Goal: Information Seeking & Learning: Learn about a topic

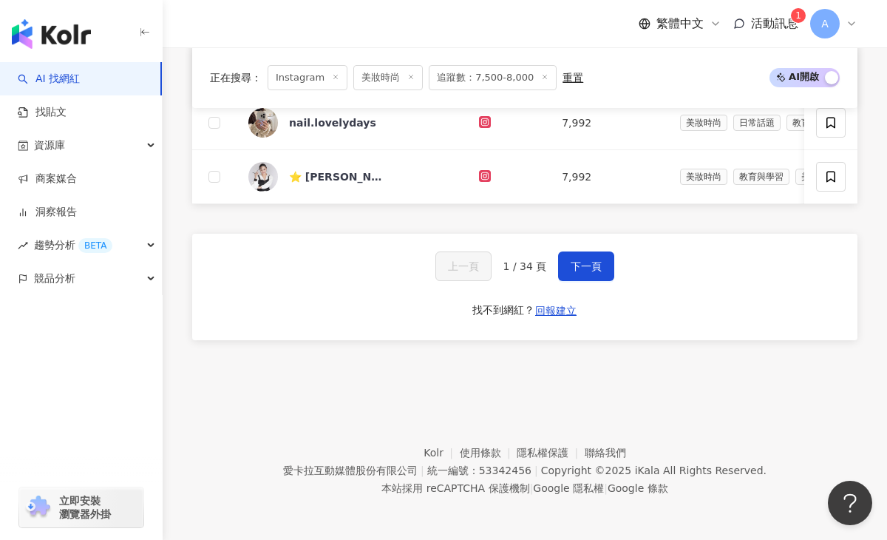
scroll to position [1128, 0]
click at [573, 271] on button "下一頁" at bounding box center [586, 266] width 56 height 30
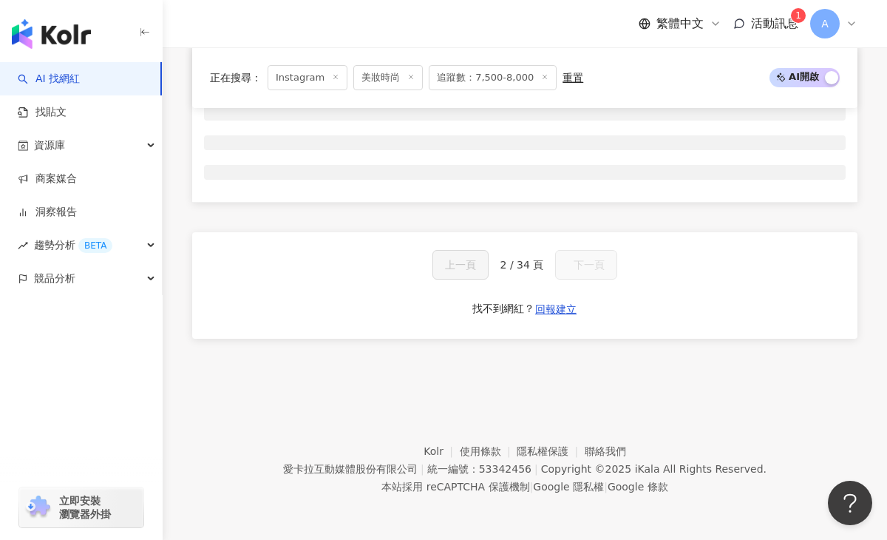
scroll to position [614, 0]
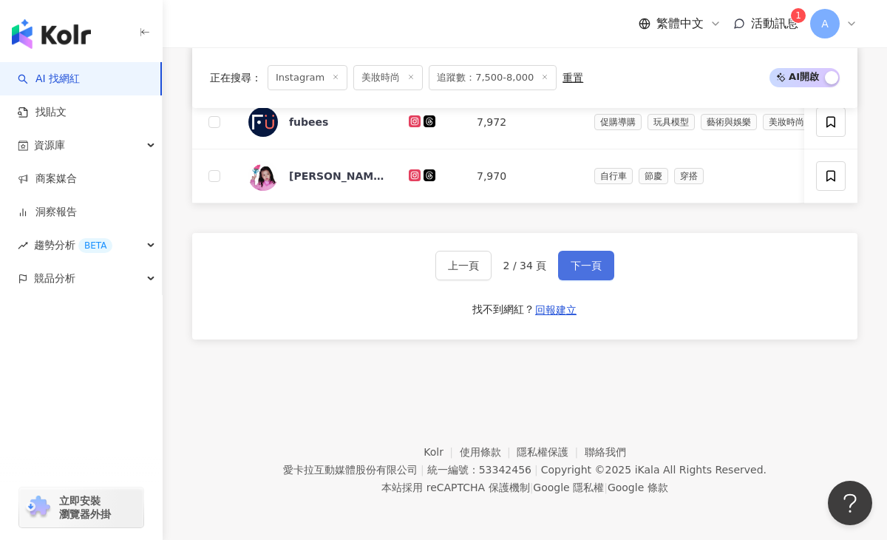
click at [587, 269] on span "下一頁" at bounding box center [586, 265] width 31 height 12
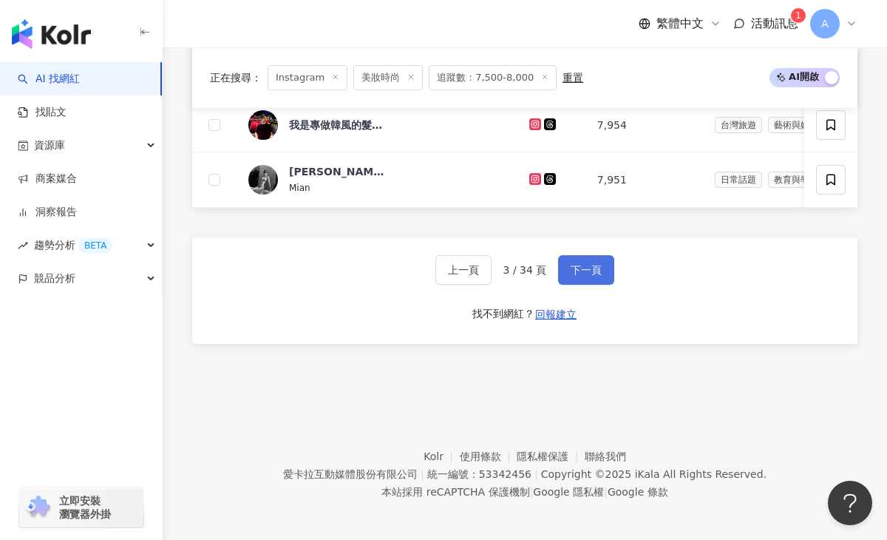
click at [587, 269] on span "下一頁" at bounding box center [586, 270] width 31 height 12
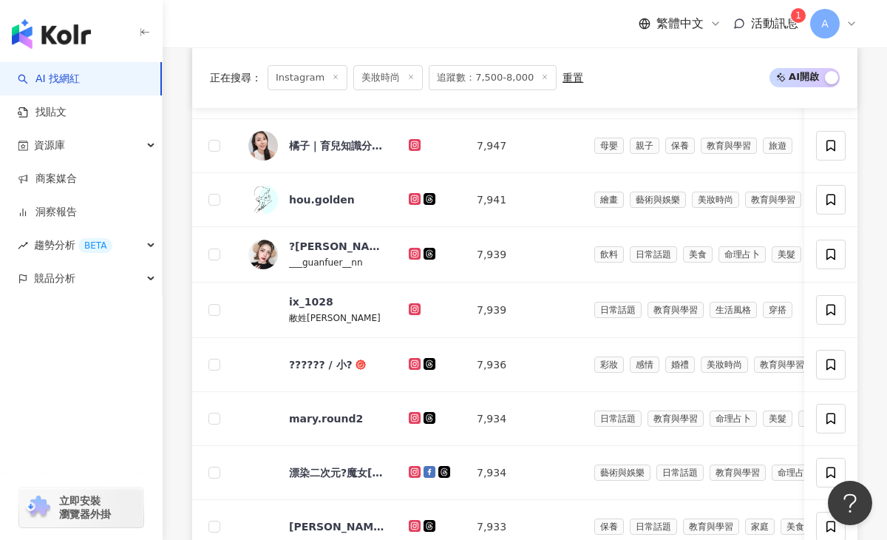
scroll to position [1127, 0]
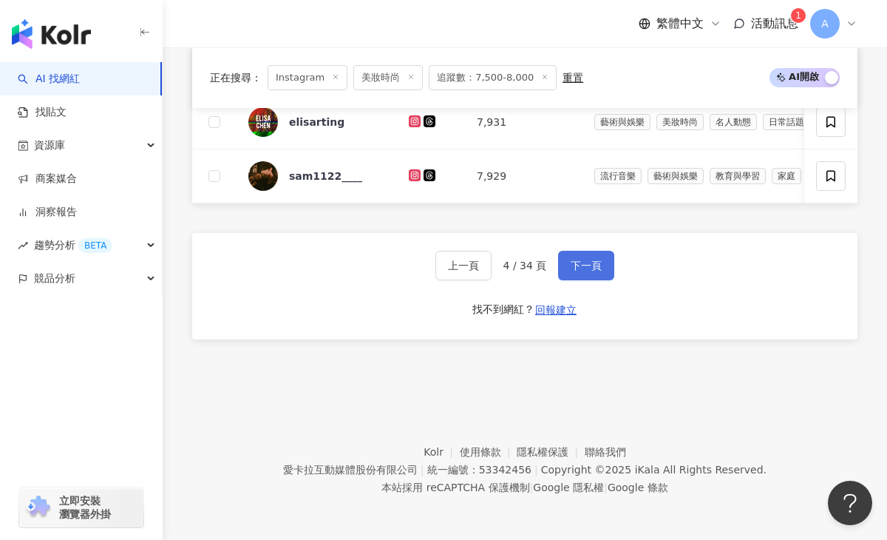
click at [586, 269] on span "下一頁" at bounding box center [586, 265] width 31 height 12
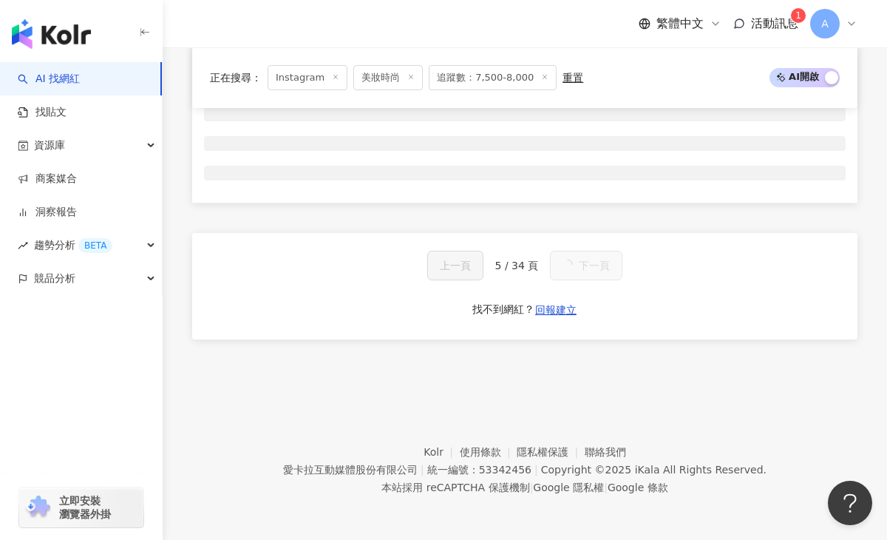
click at [586, 269] on button "下一頁" at bounding box center [586, 266] width 72 height 30
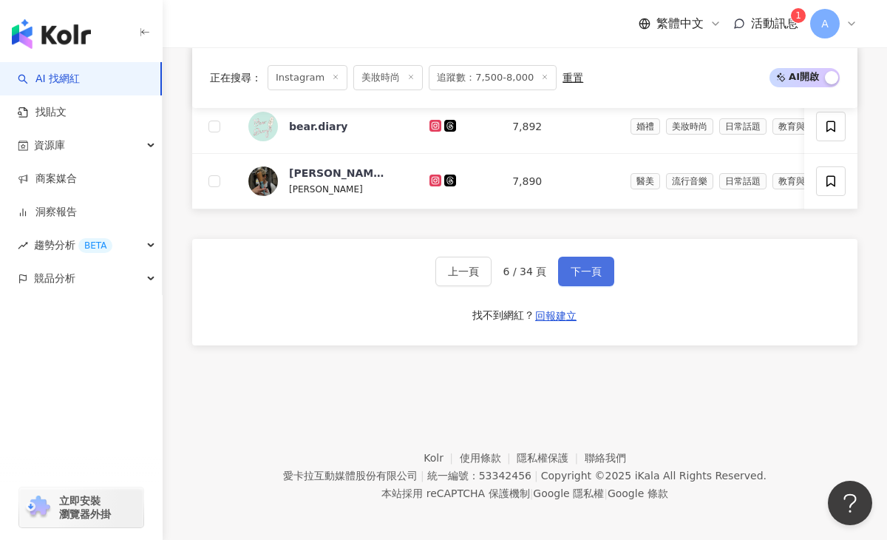
click at [586, 268] on span "下一頁" at bounding box center [586, 271] width 31 height 12
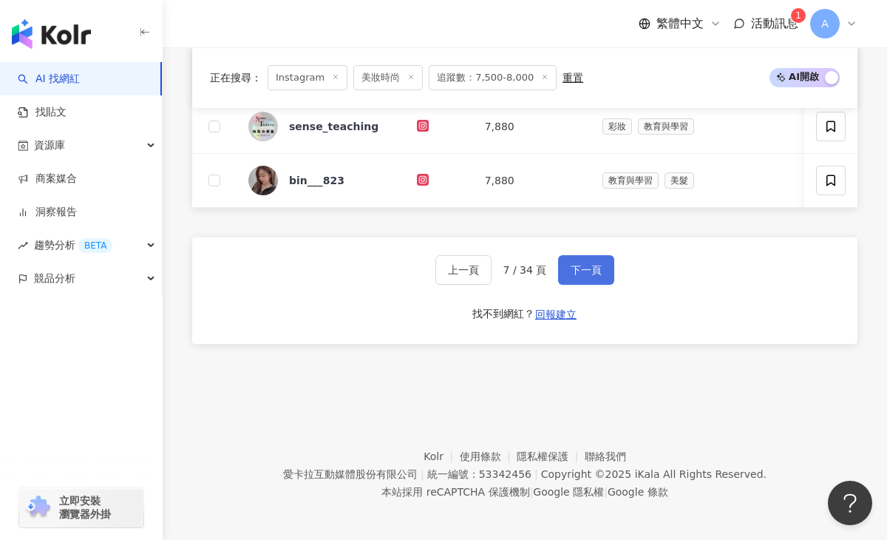
click at [586, 269] on span "下一頁" at bounding box center [586, 270] width 31 height 12
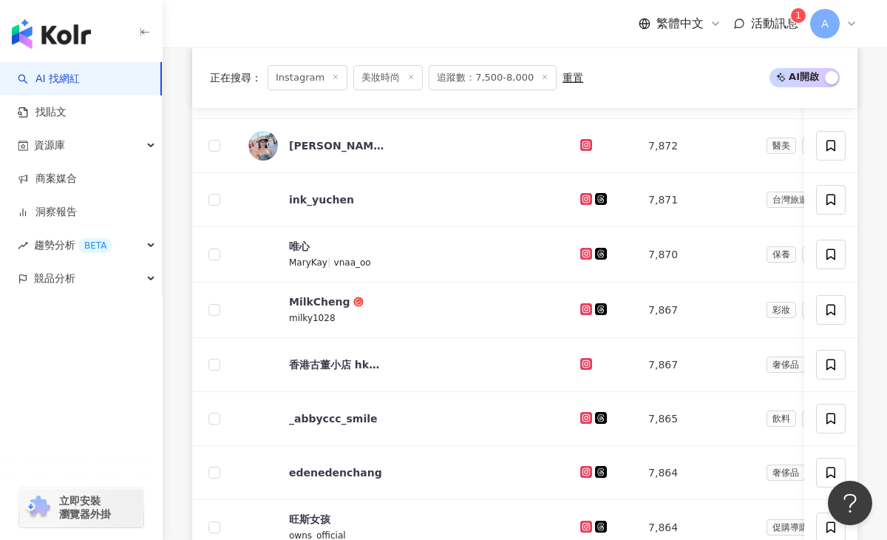
scroll to position [1127, 0]
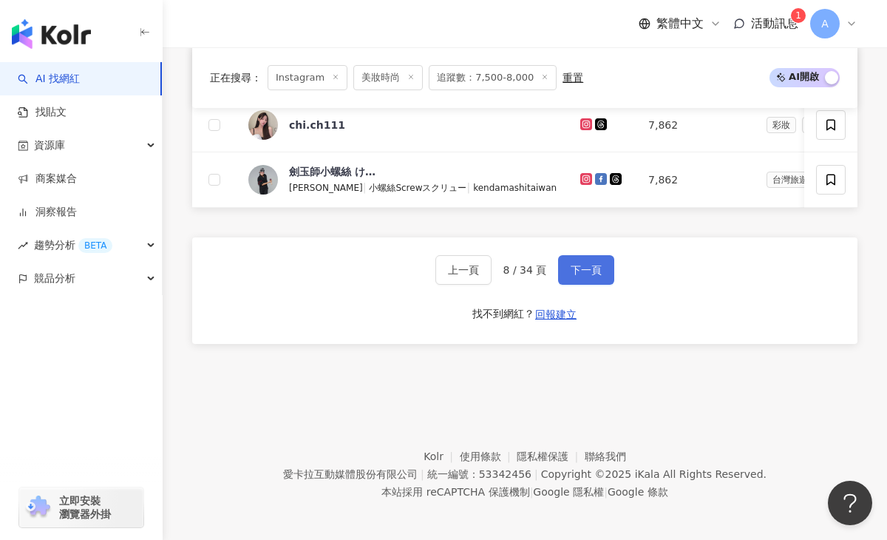
click at [586, 269] on span "下一頁" at bounding box center [586, 270] width 31 height 12
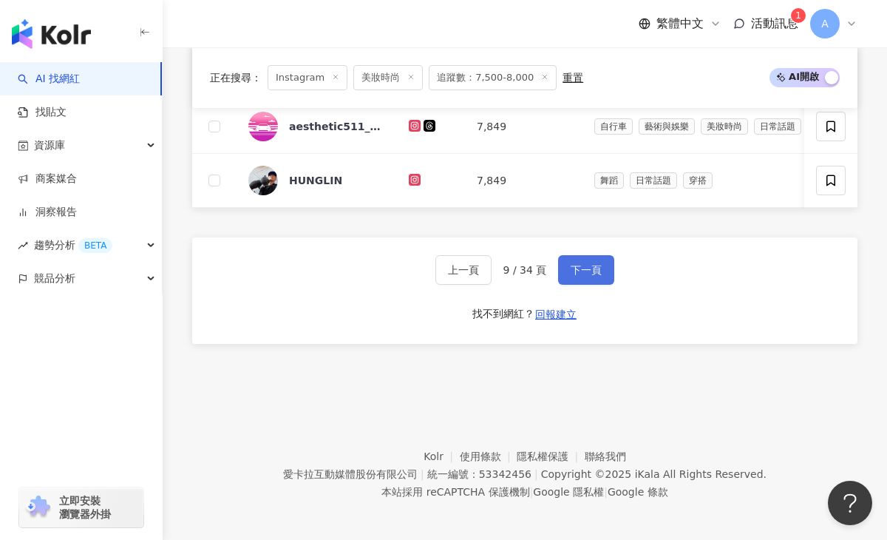
click at [585, 270] on span "下一頁" at bounding box center [586, 270] width 31 height 12
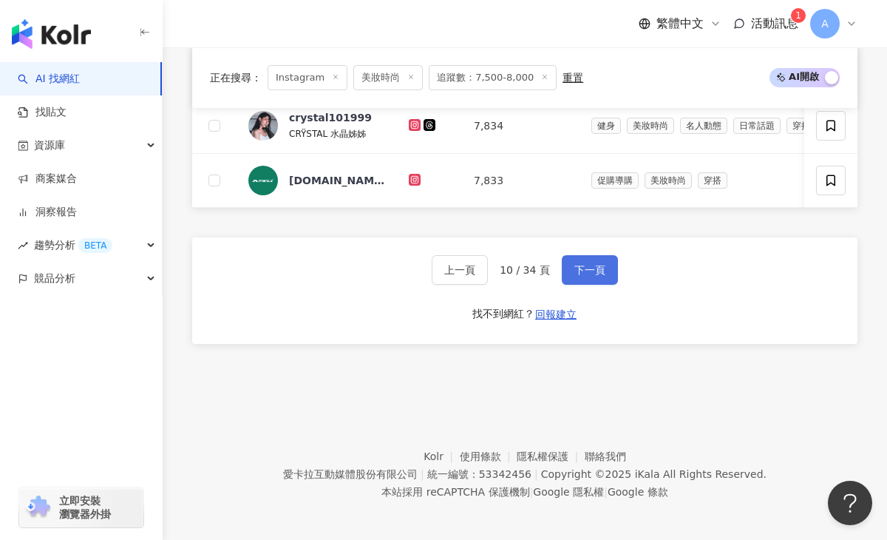
click at [585, 271] on span "下一頁" at bounding box center [589, 270] width 31 height 12
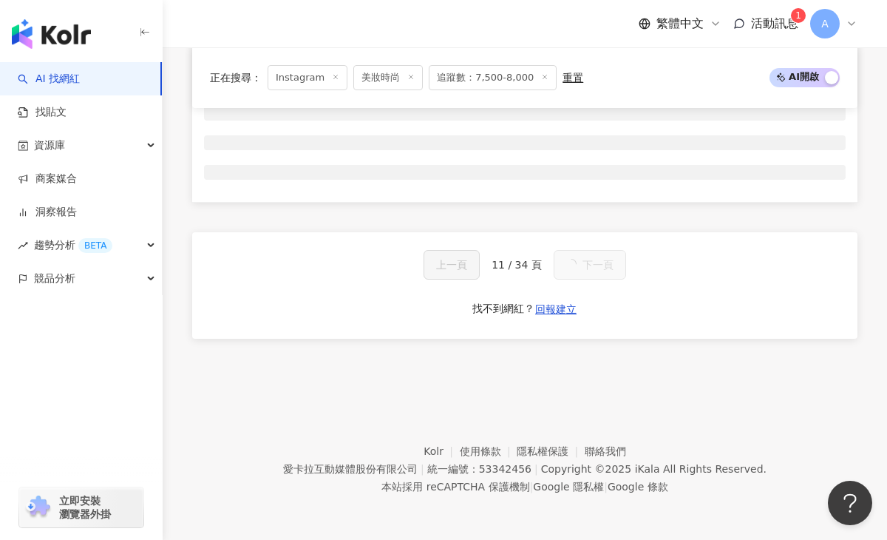
scroll to position [614, 0]
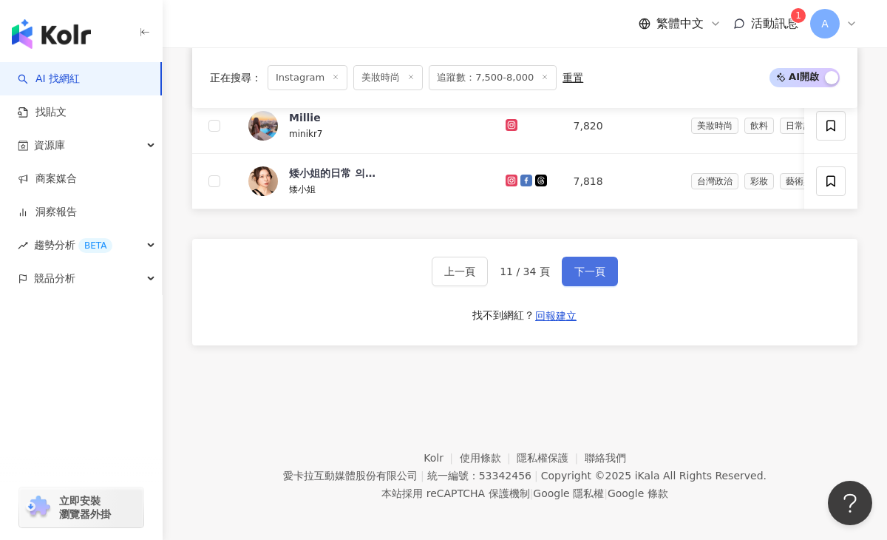
click at [585, 271] on span "下一頁" at bounding box center [589, 271] width 31 height 12
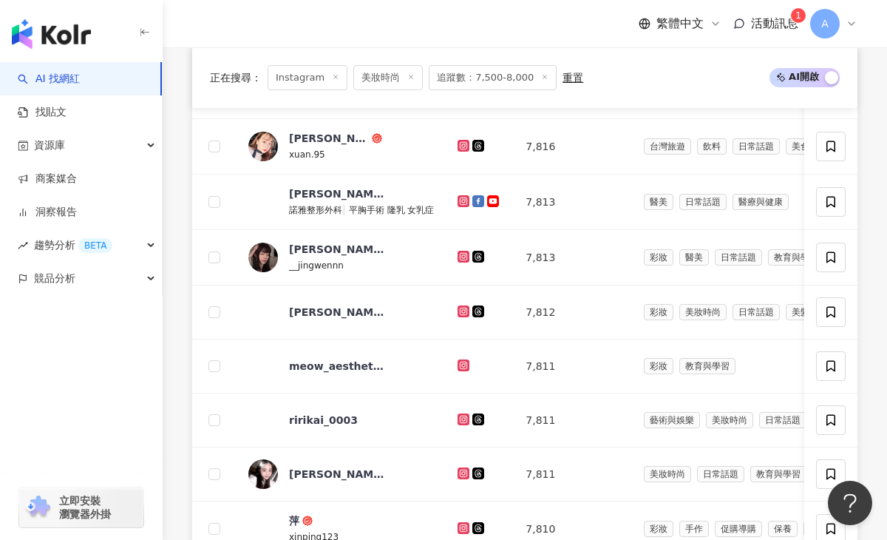
scroll to position [1127, 0]
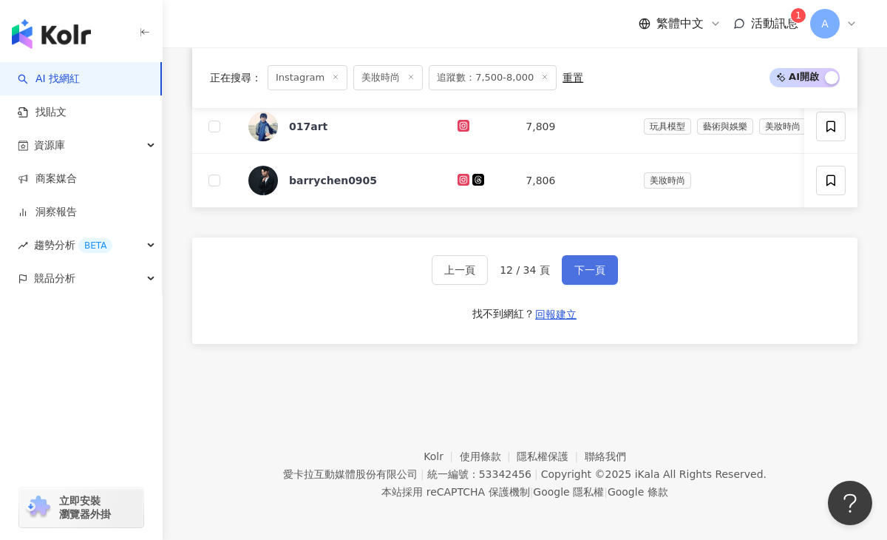
click at [585, 272] on span "下一頁" at bounding box center [589, 270] width 31 height 12
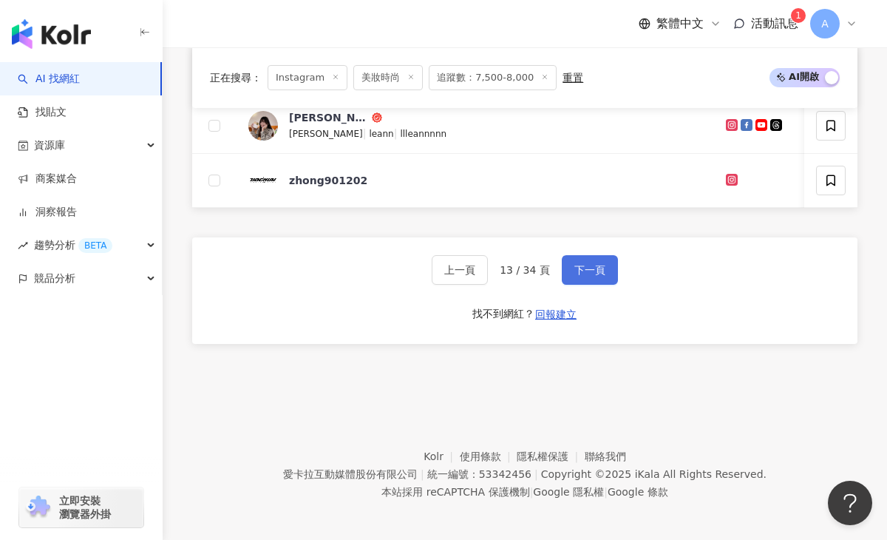
click at [585, 274] on span "下一頁" at bounding box center [589, 270] width 31 height 12
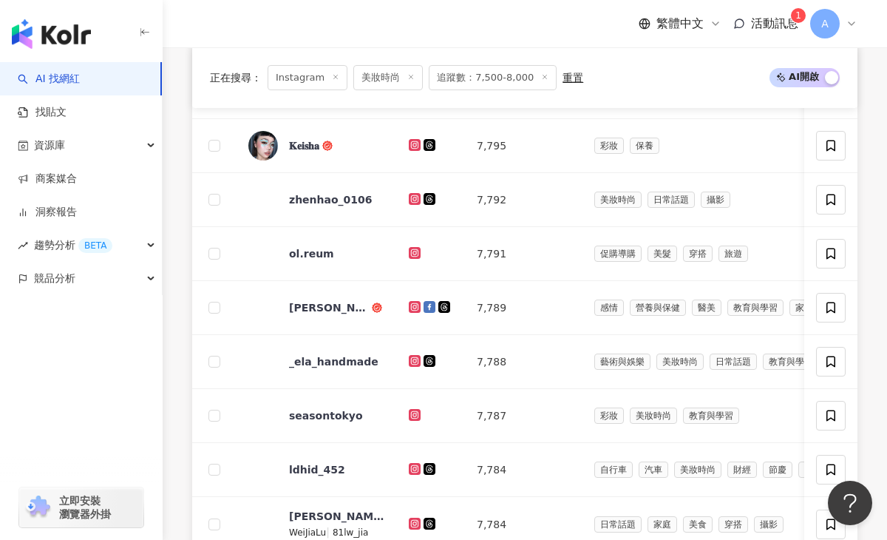
scroll to position [1127, 0]
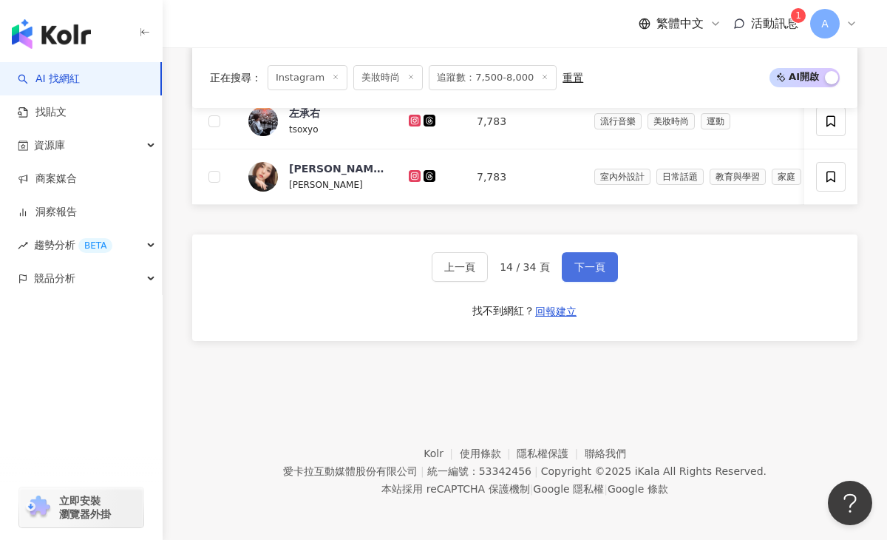
click at [585, 276] on button "下一頁" at bounding box center [590, 267] width 56 height 30
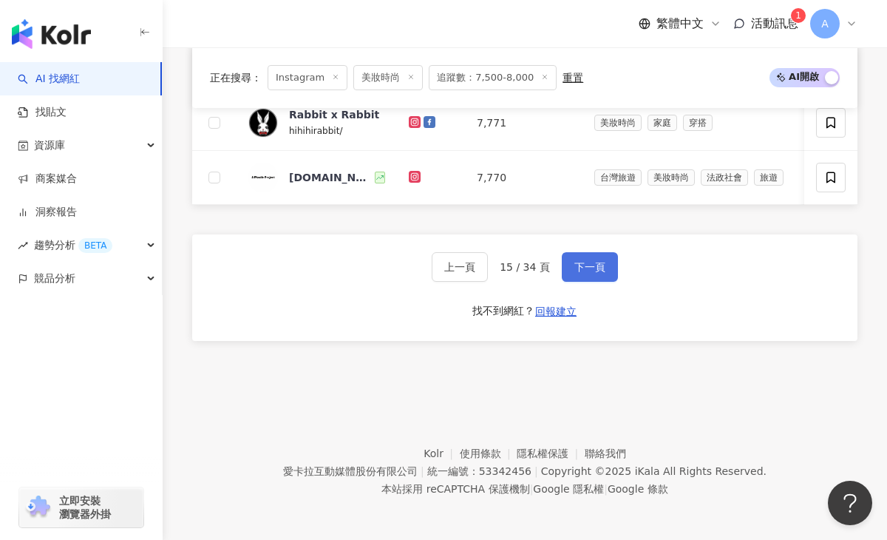
click at [585, 274] on button "下一頁" at bounding box center [590, 267] width 56 height 30
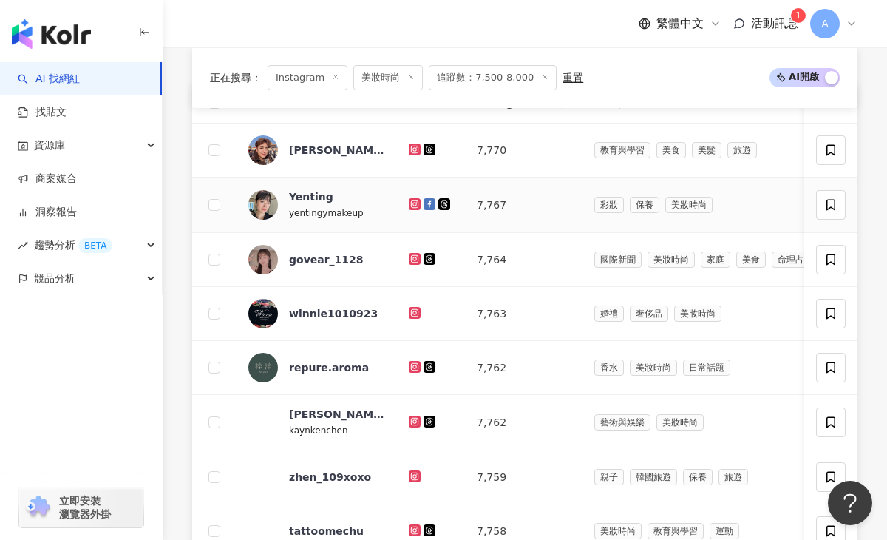
scroll to position [557, 0]
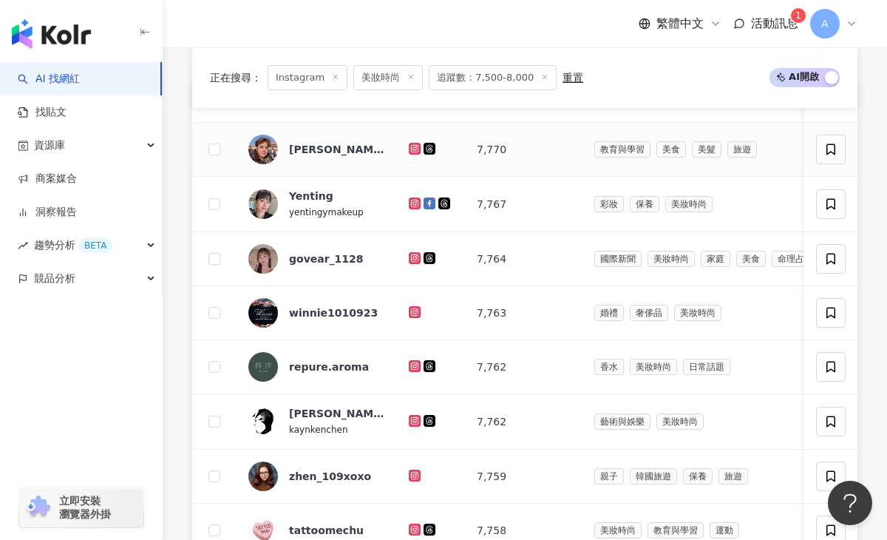
click at [412, 146] on icon at bounding box center [415, 148] width 6 height 6
click at [414, 204] on icon at bounding box center [415, 203] width 10 height 9
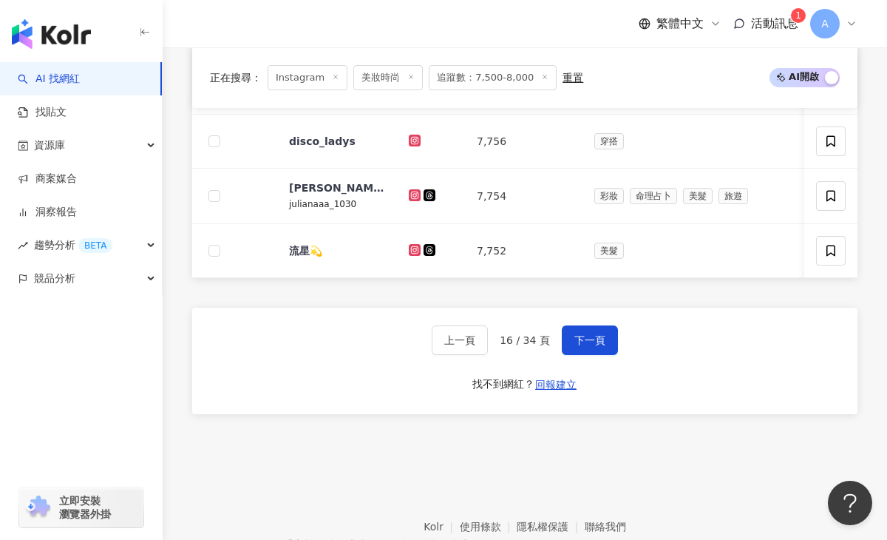
scroll to position [1055, 0]
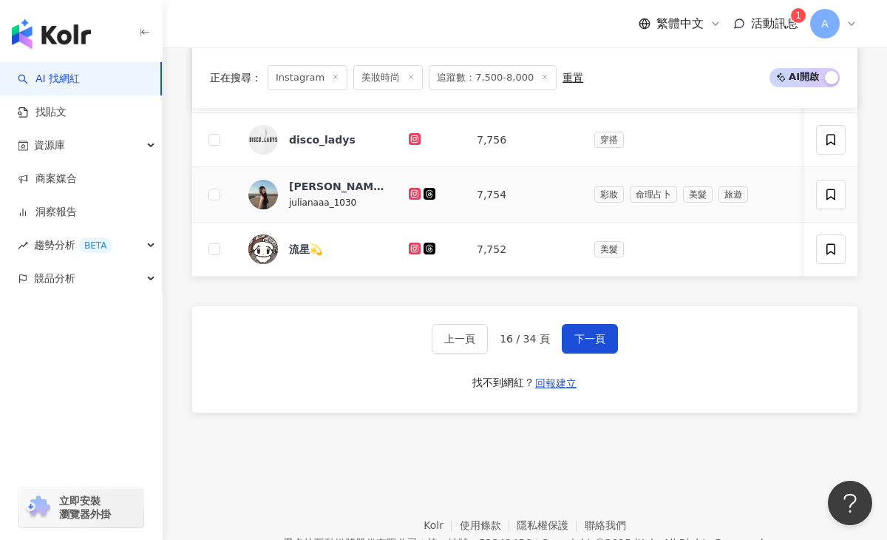
click at [415, 191] on icon at bounding box center [415, 193] width 10 height 9
click at [419, 245] on icon at bounding box center [415, 248] width 12 height 12
click at [594, 324] on button "下一頁" at bounding box center [590, 339] width 56 height 30
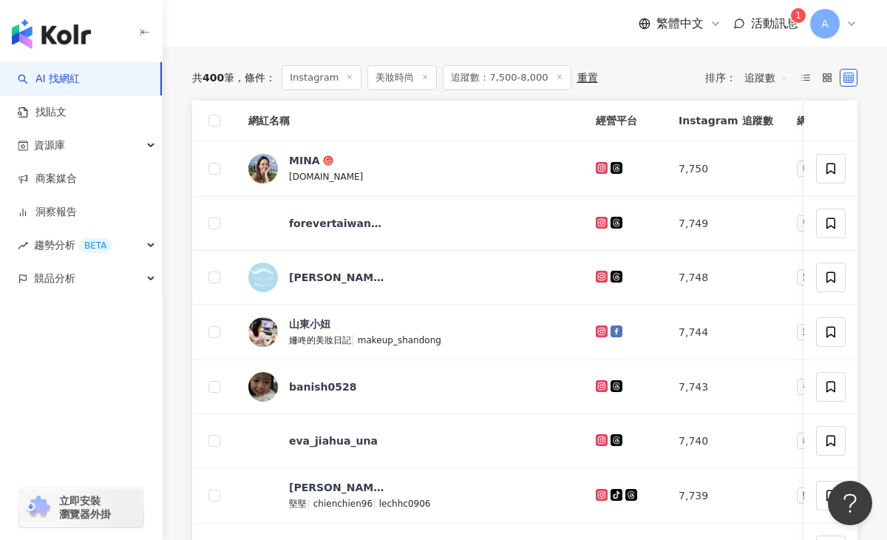
scroll to position [553, 0]
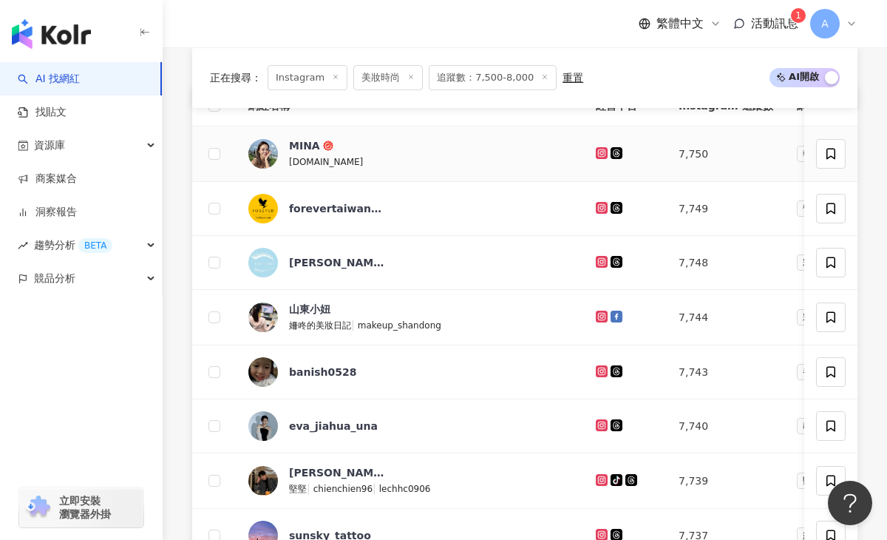
click at [596, 148] on icon at bounding box center [602, 153] width 12 height 12
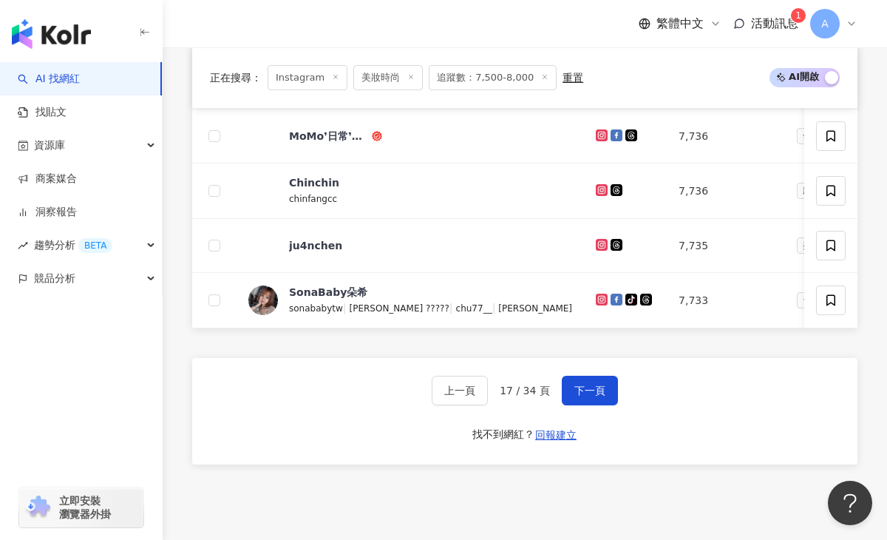
scroll to position [1008, 0]
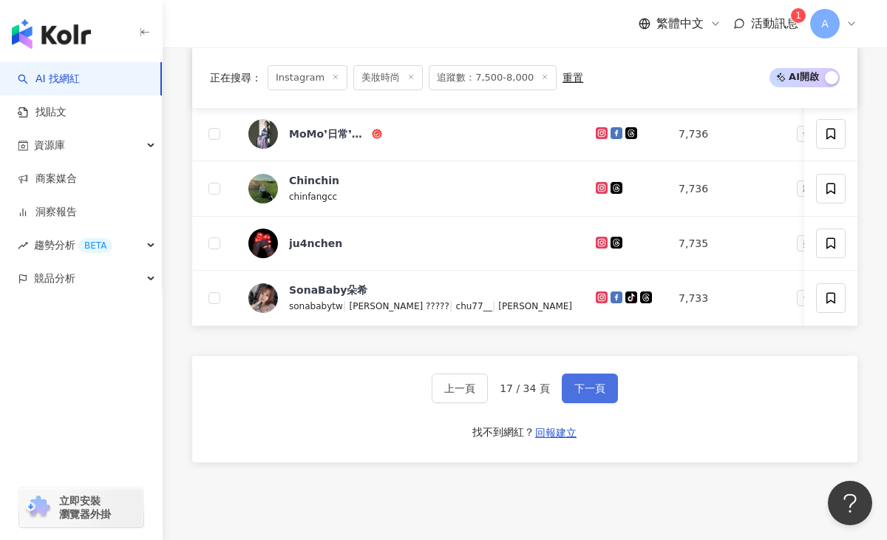
click at [595, 381] on button "下一頁" at bounding box center [590, 388] width 56 height 30
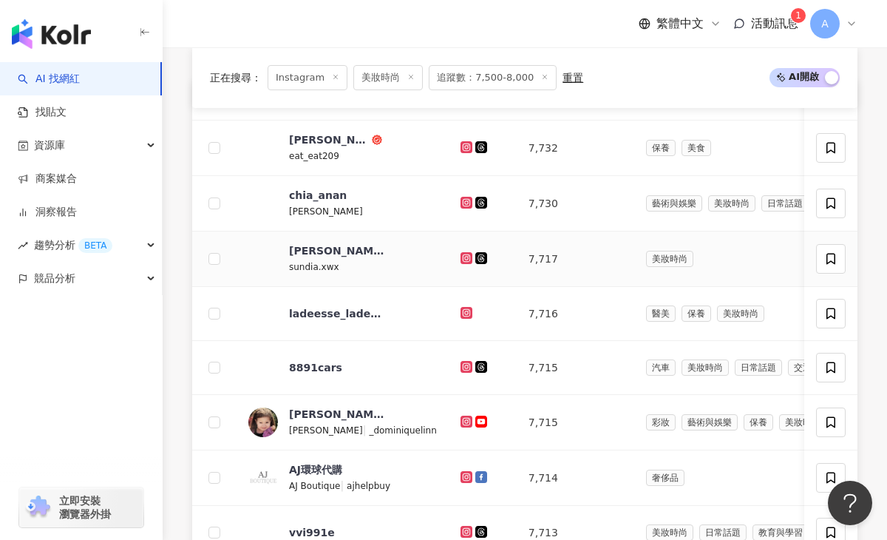
scroll to position [561, 0]
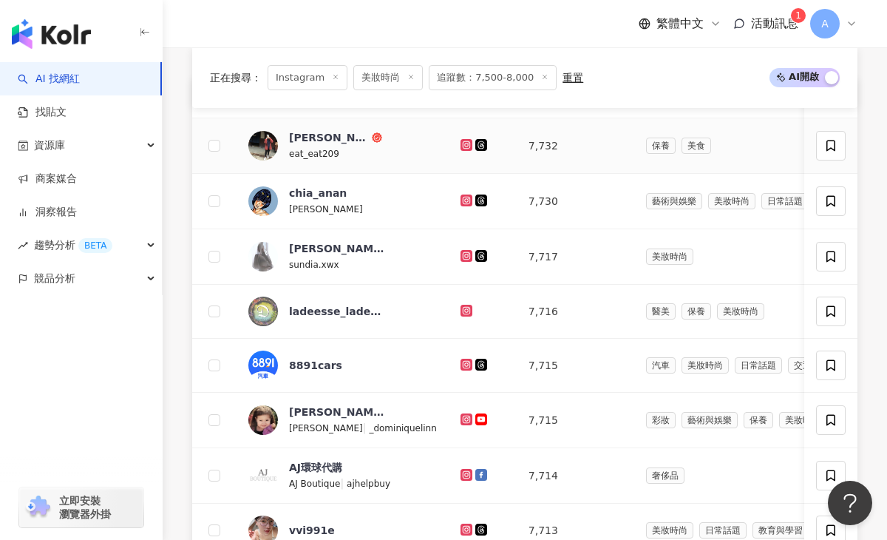
click at [465, 145] on icon at bounding box center [466, 144] width 2 height 2
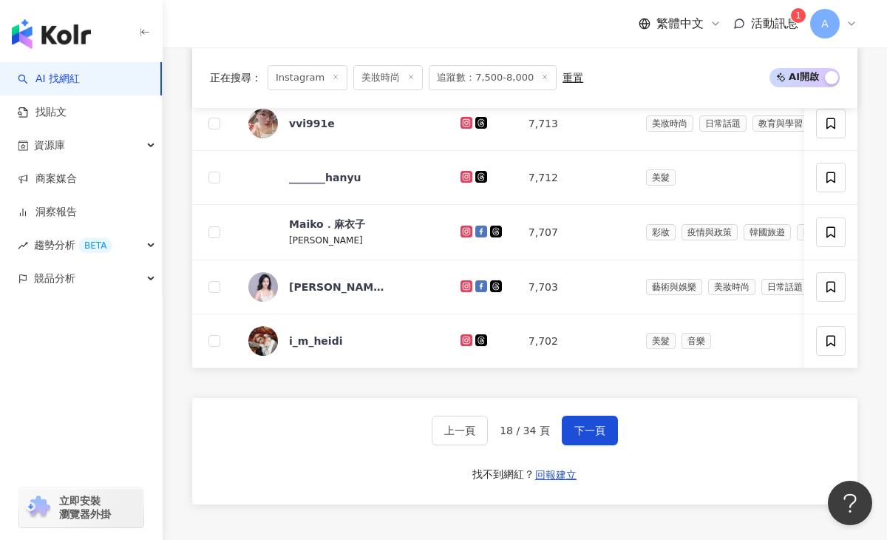
scroll to position [979, 0]
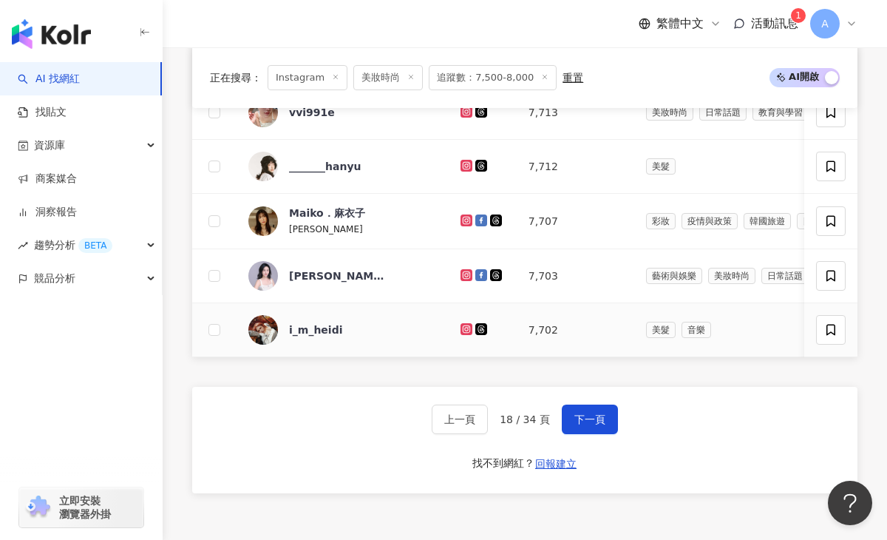
click at [461, 328] on icon at bounding box center [467, 329] width 12 height 12
click at [574, 420] on span "下一頁" at bounding box center [589, 419] width 31 height 12
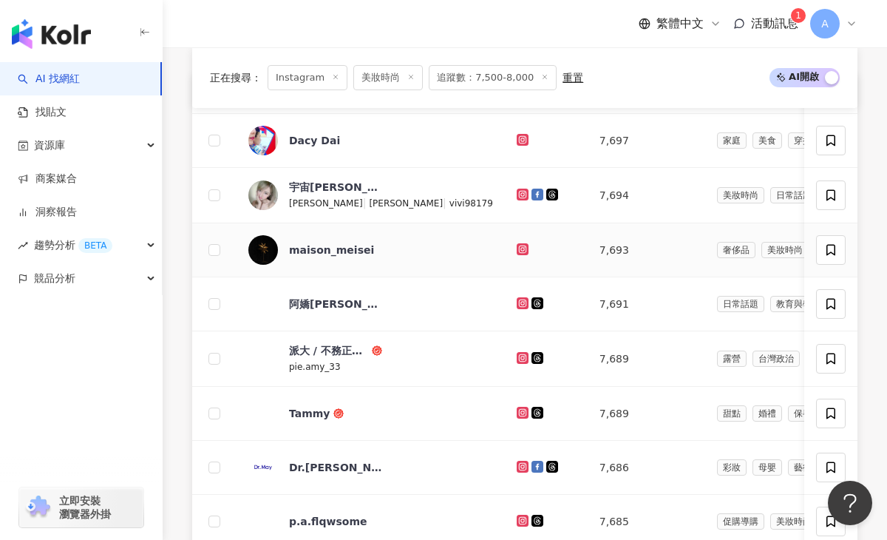
scroll to position [567, 0]
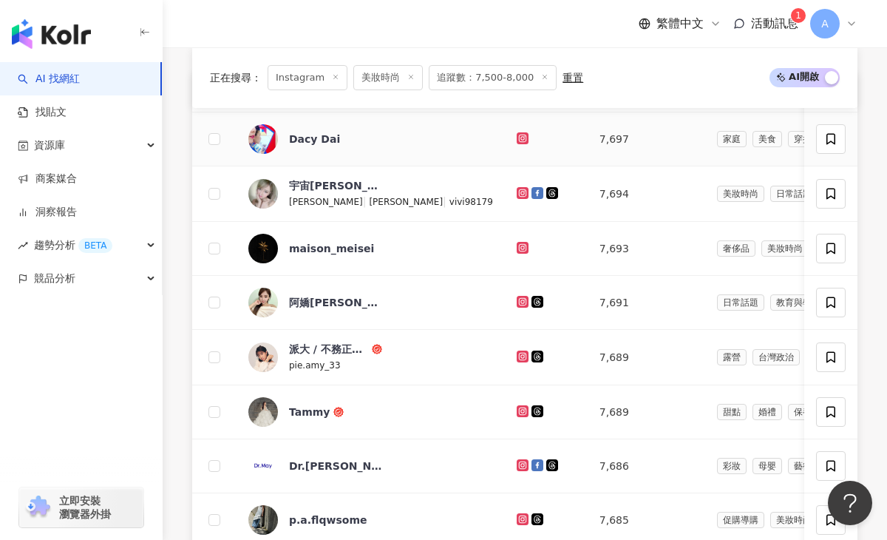
click at [517, 133] on icon at bounding box center [523, 138] width 12 height 12
click at [520, 190] on icon at bounding box center [523, 192] width 6 height 6
click at [520, 299] on icon at bounding box center [523, 301] width 6 height 6
click at [517, 353] on g at bounding box center [523, 356] width 12 height 12
click at [517, 410] on icon at bounding box center [523, 411] width 12 height 12
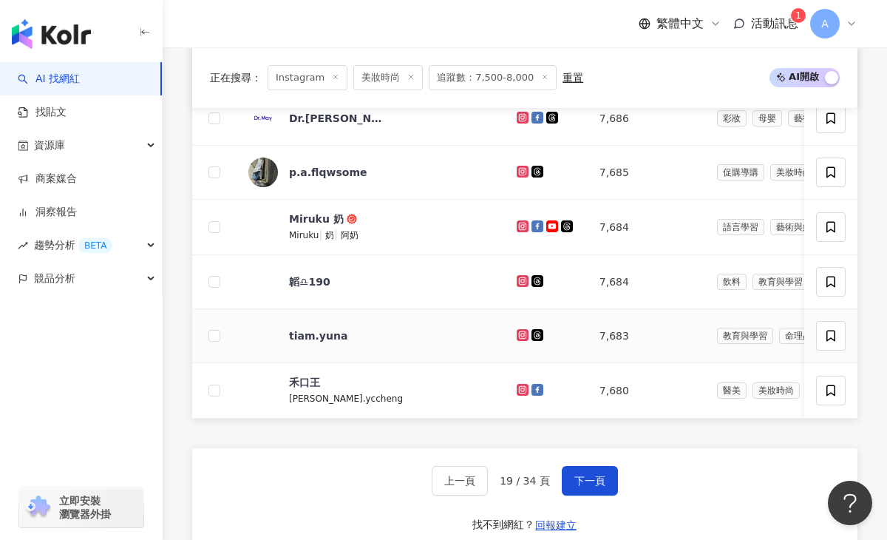
scroll to position [919, 0]
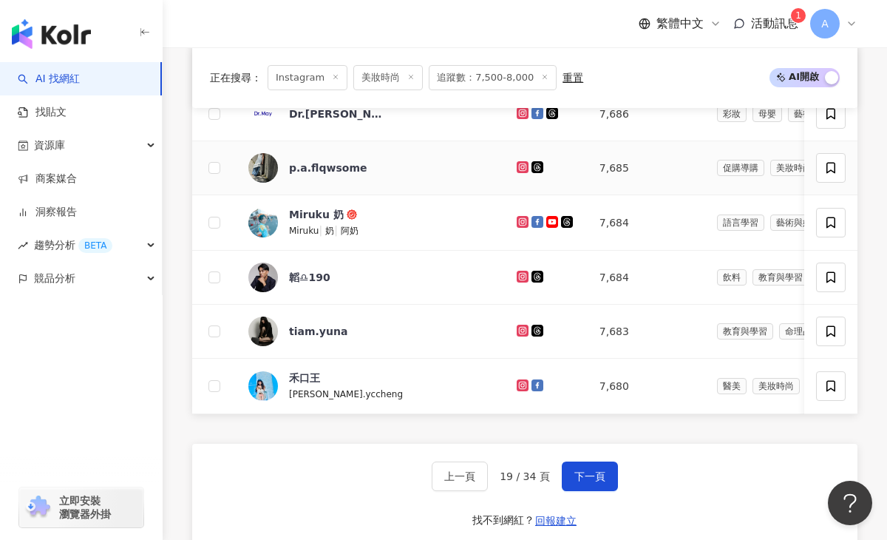
click at [518, 163] on icon at bounding box center [523, 167] width 10 height 9
click at [521, 222] on icon at bounding box center [522, 221] width 2 height 2
click at [521, 276] on icon at bounding box center [522, 276] width 2 height 2
click at [520, 327] on icon at bounding box center [523, 330] width 6 height 6
click at [521, 384] on icon at bounding box center [522, 385] width 2 height 2
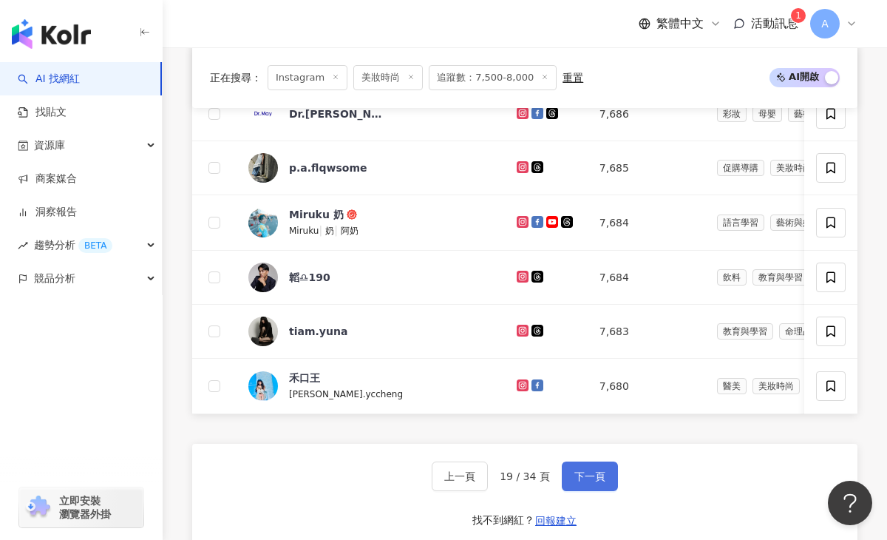
click at [601, 468] on button "下一頁" at bounding box center [590, 476] width 56 height 30
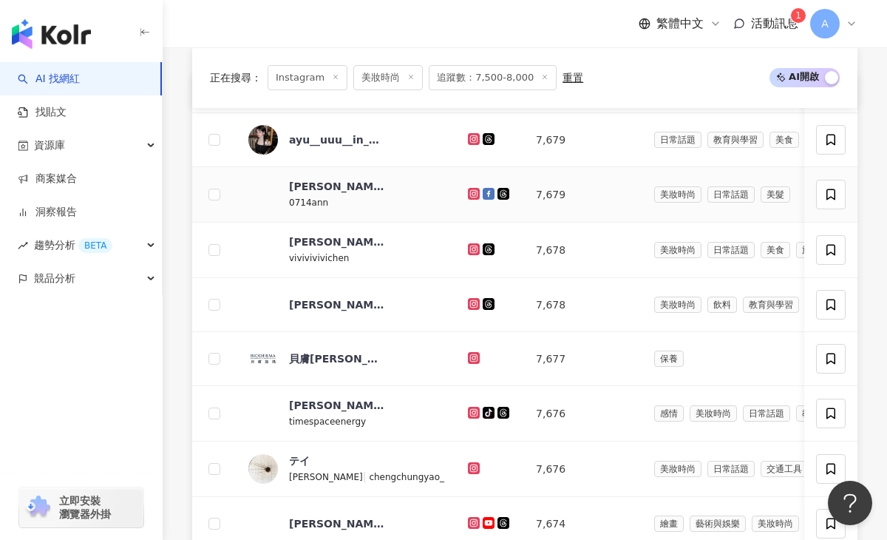
scroll to position [567, 0]
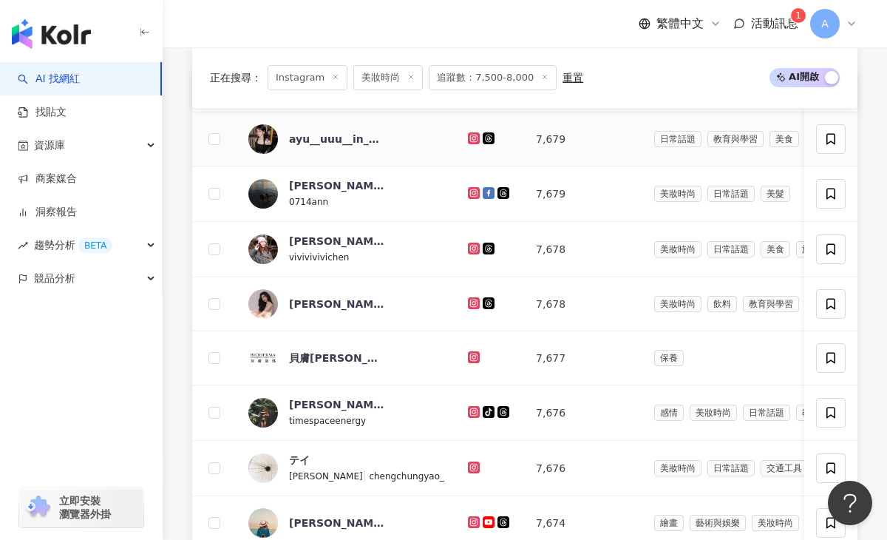
click at [472, 137] on icon at bounding box center [474, 138] width 10 height 9
click at [470, 193] on icon at bounding box center [474, 192] width 10 height 9
click at [471, 242] on icon at bounding box center [474, 248] width 12 height 12
click at [471, 305] on icon at bounding box center [474, 302] width 6 height 6
click at [471, 408] on icon at bounding box center [474, 411] width 6 height 6
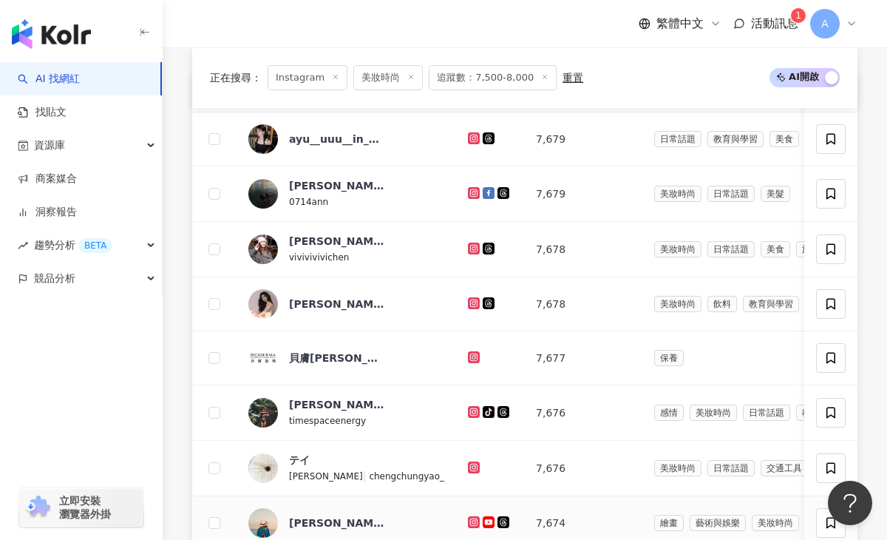
click at [469, 518] on icon at bounding box center [474, 521] width 10 height 9
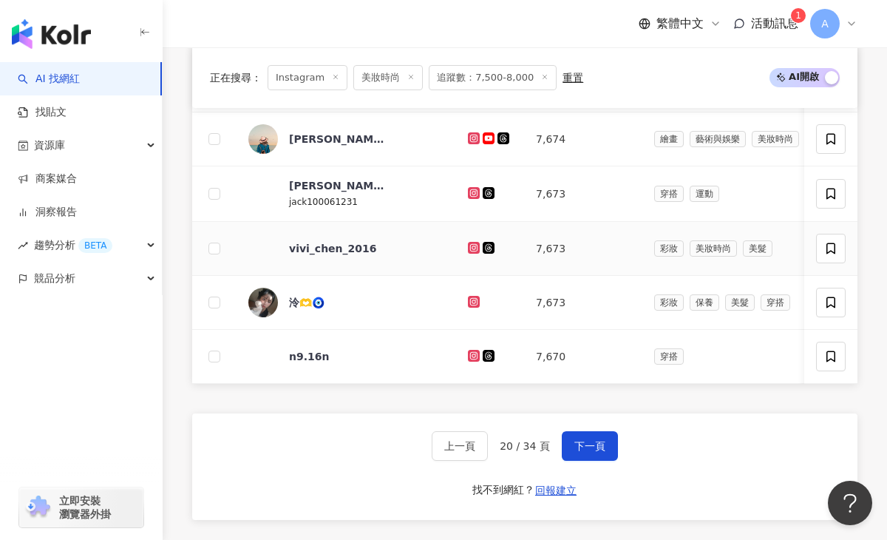
scroll to position [954, 0]
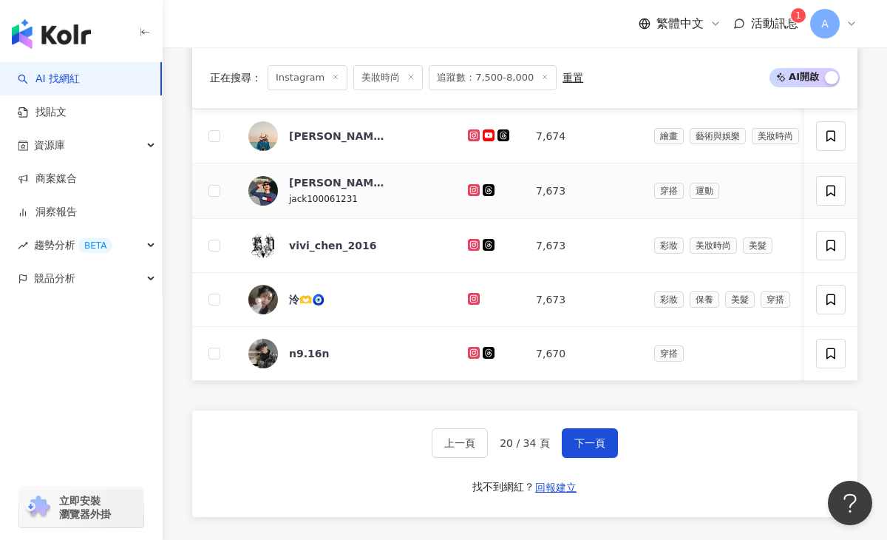
click at [472, 189] on icon at bounding box center [473, 189] width 2 height 2
click at [471, 299] on icon at bounding box center [474, 298] width 6 height 6
click at [469, 350] on icon at bounding box center [474, 352] width 10 height 9
click at [570, 433] on button "下一頁" at bounding box center [590, 443] width 56 height 30
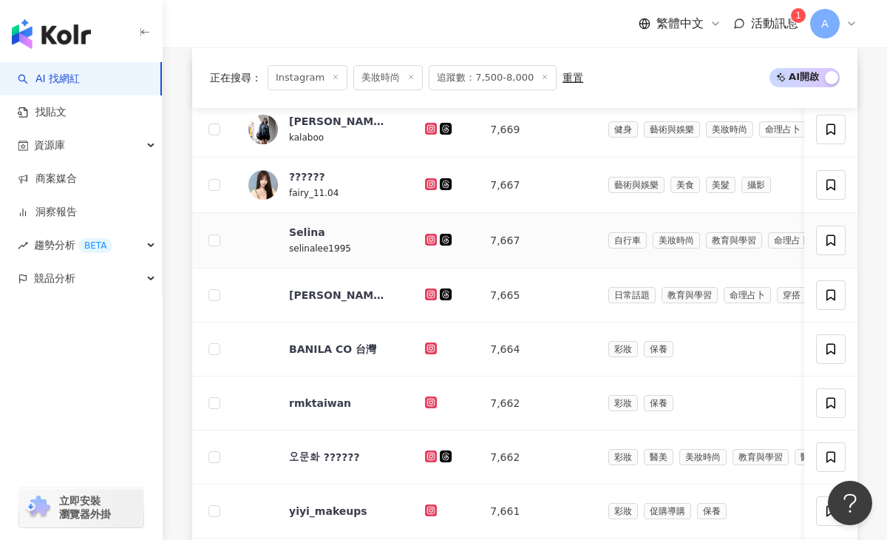
scroll to position [581, 0]
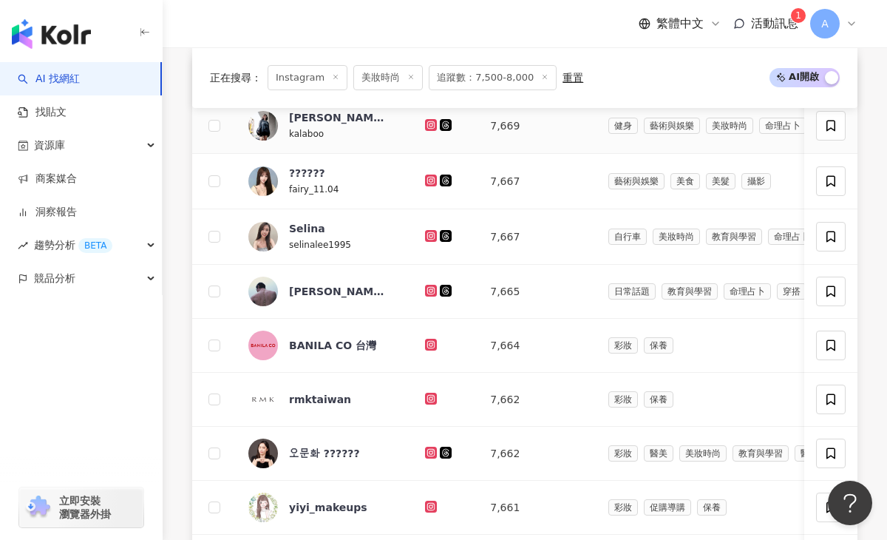
click at [427, 126] on icon at bounding box center [432, 124] width 10 height 9
click at [427, 177] on icon at bounding box center [432, 180] width 10 height 9
click at [425, 240] on icon at bounding box center [431, 236] width 12 height 12
click at [427, 288] on icon at bounding box center [432, 290] width 10 height 9
click at [427, 450] on icon at bounding box center [432, 452] width 10 height 9
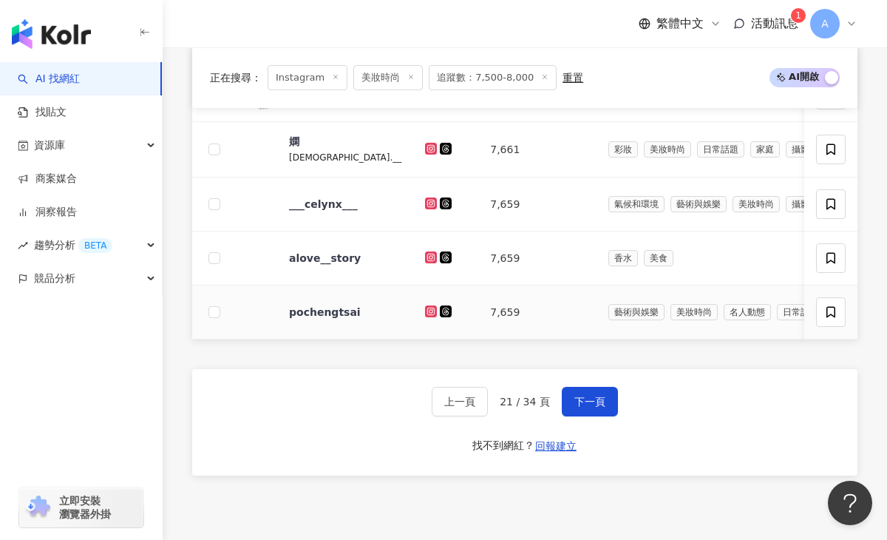
scroll to position [995, 0]
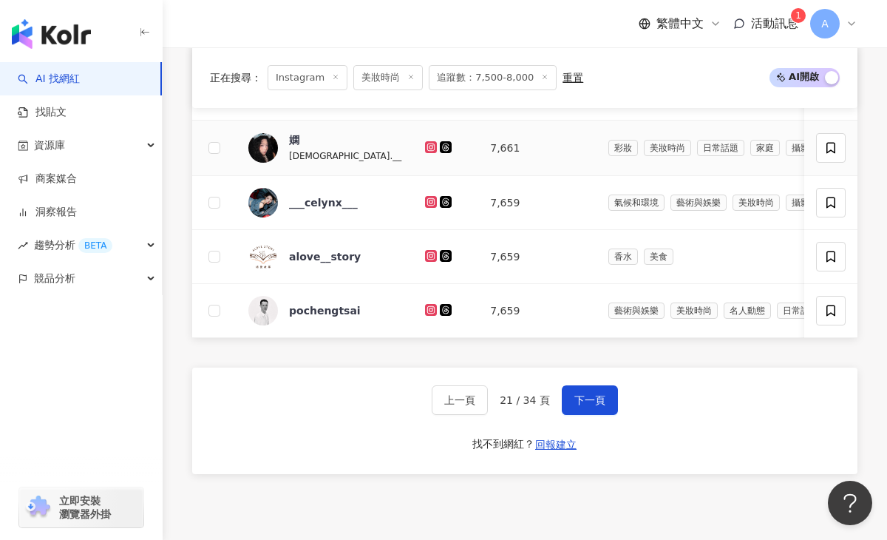
click at [427, 146] on icon at bounding box center [432, 147] width 10 height 9
click at [425, 196] on icon at bounding box center [431, 202] width 12 height 12
click at [580, 401] on span "下一頁" at bounding box center [589, 400] width 31 height 12
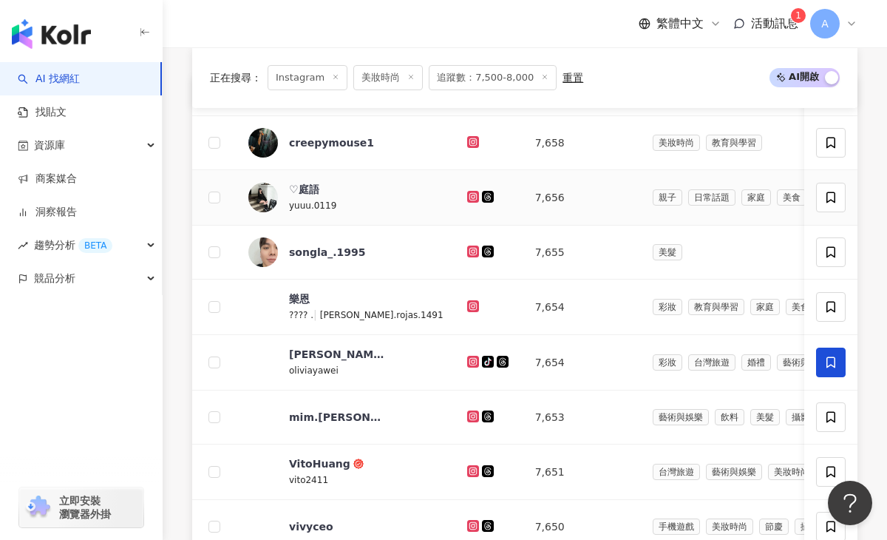
scroll to position [573, 0]
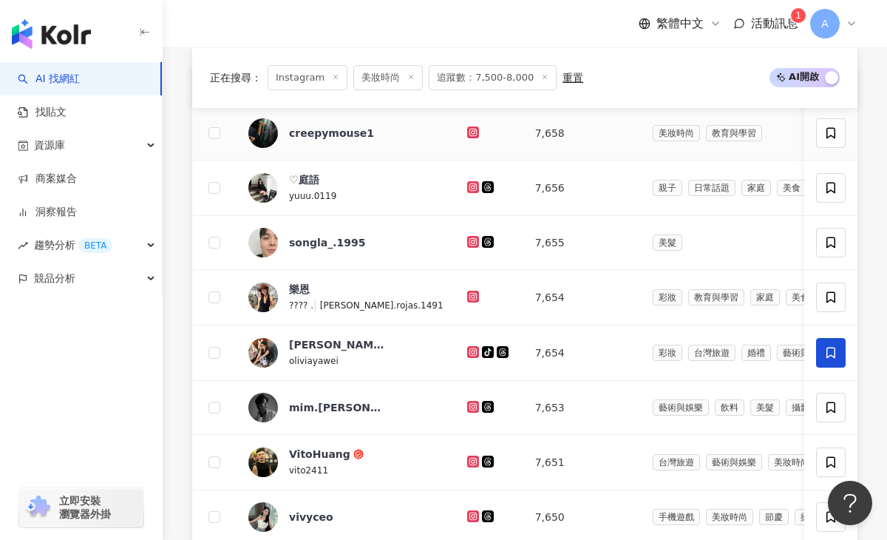
click at [469, 133] on icon at bounding box center [474, 132] width 10 height 9
click at [469, 186] on icon at bounding box center [474, 187] width 10 height 9
click at [467, 242] on icon at bounding box center [473, 242] width 12 height 12
click at [469, 296] on icon at bounding box center [474, 296] width 10 height 9
click at [469, 350] on icon at bounding box center [474, 351] width 10 height 9
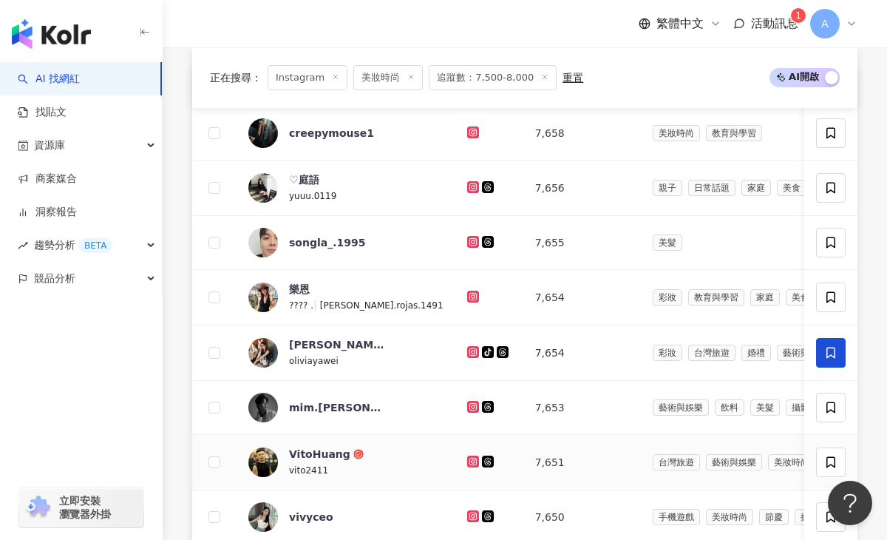
click at [469, 459] on icon at bounding box center [472, 461] width 6 height 6
click at [472, 515] on icon at bounding box center [473, 515] width 2 height 2
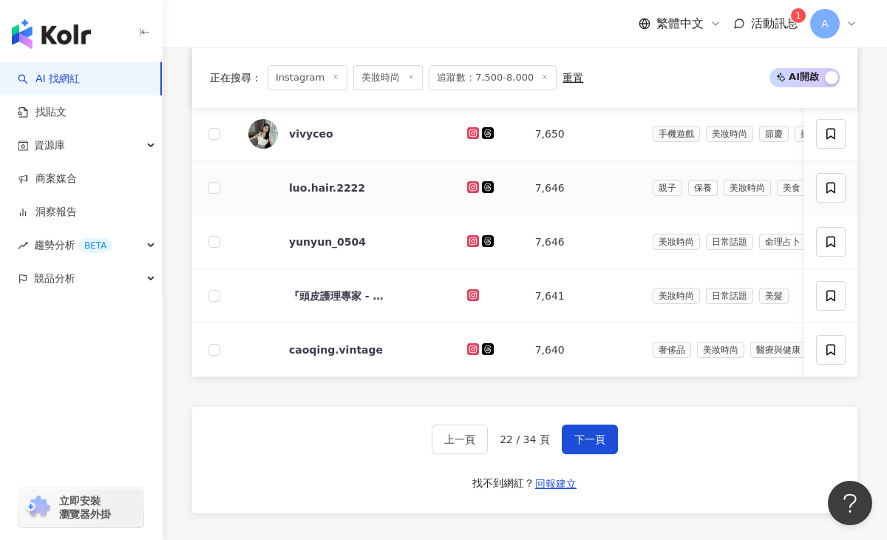
scroll to position [986, 0]
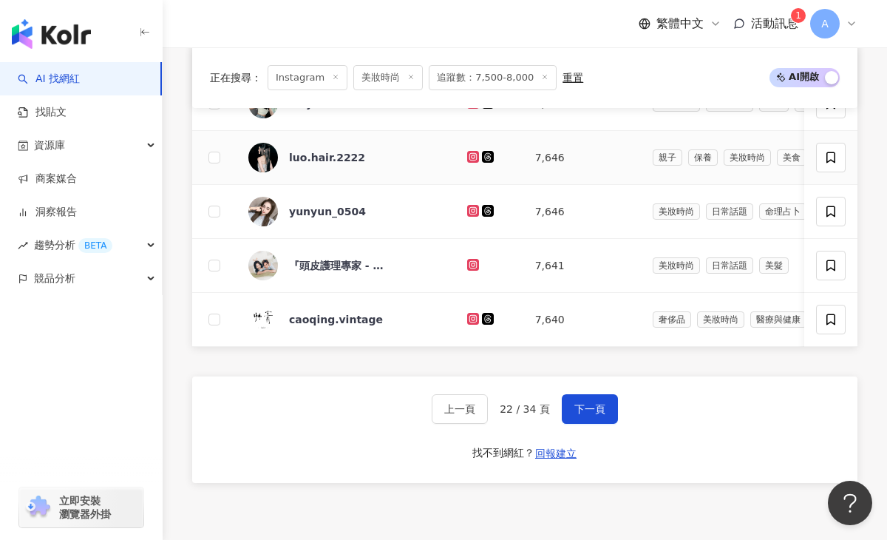
click at [472, 155] on icon at bounding box center [473, 156] width 2 height 2
click at [469, 209] on icon at bounding box center [472, 210] width 6 height 6
click at [469, 263] on icon at bounding box center [472, 264] width 6 height 6
click at [586, 420] on button "下一頁" at bounding box center [590, 409] width 56 height 30
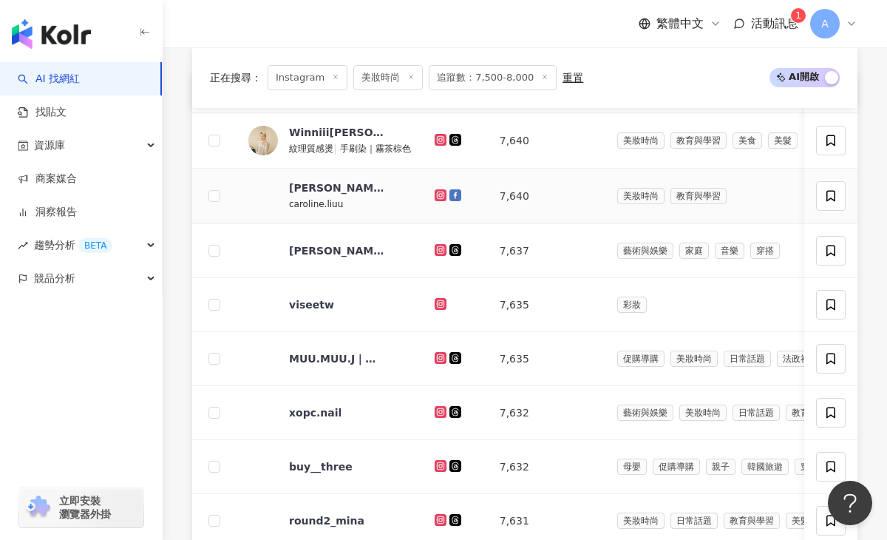
scroll to position [574, 0]
